Goal: Navigation & Orientation: Find specific page/section

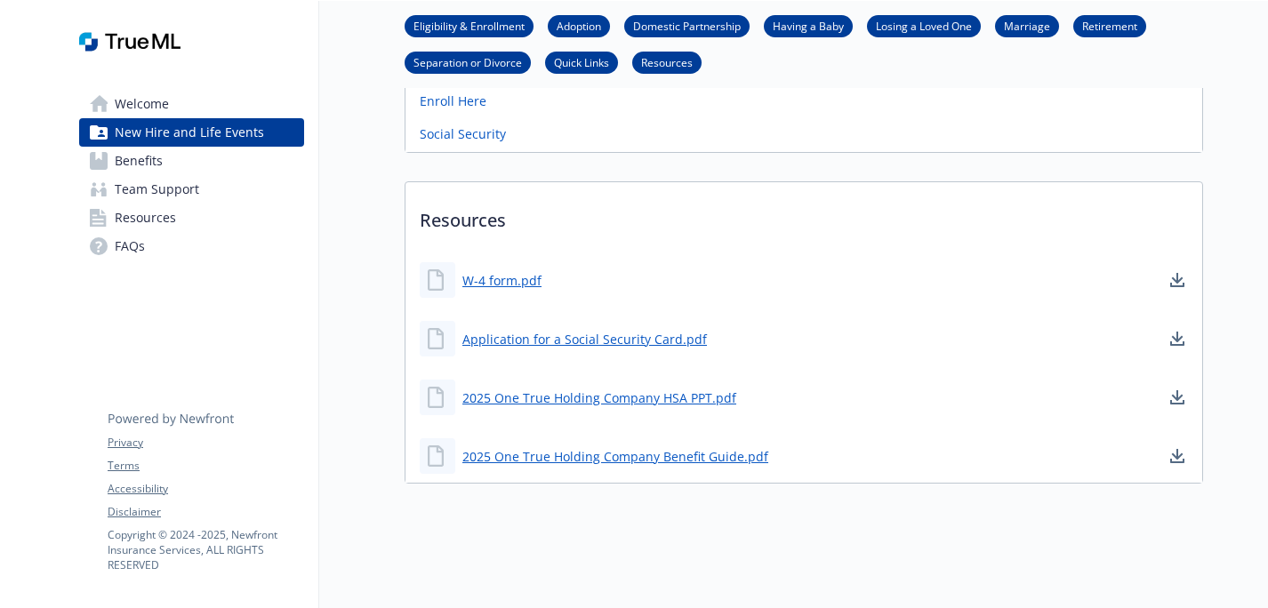
scroll to position [1896, 0]
